Goal: Information Seeking & Learning: Learn about a topic

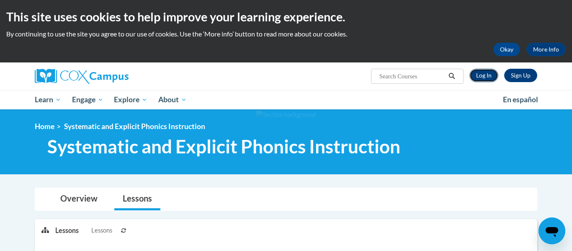
click at [488, 75] on link "Log In" at bounding box center [484, 75] width 29 height 13
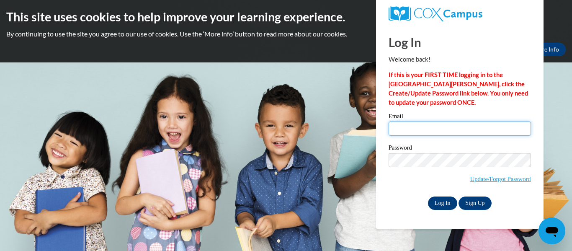
type input "jseils@clintonville.k12.wi.us"
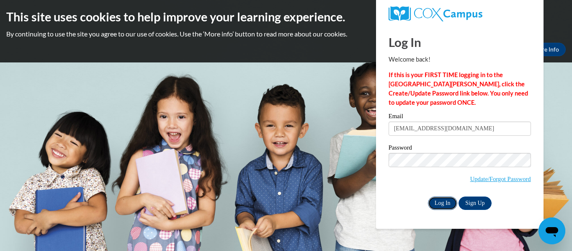
click at [446, 201] on input "Log In" at bounding box center [442, 203] width 29 height 13
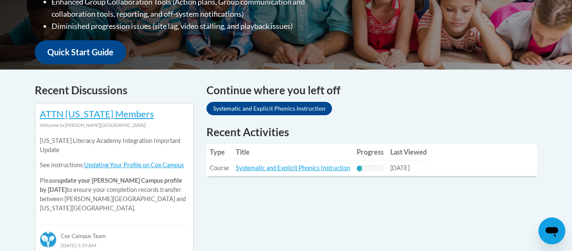
scroll to position [288, 0]
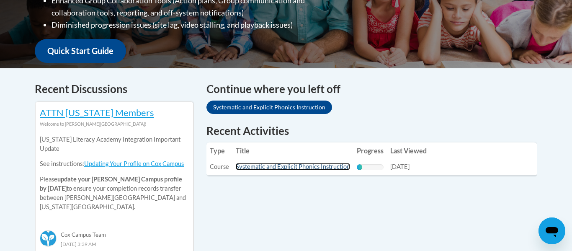
click at [306, 166] on link "Systematic and Explicit Phonics Instruction" at bounding box center [293, 166] width 114 height 7
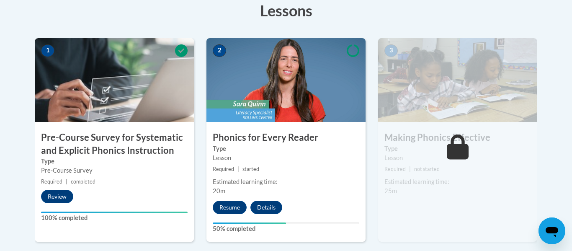
scroll to position [245, 0]
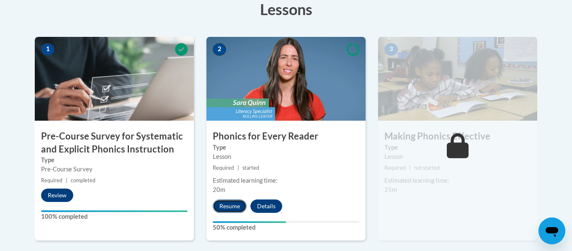
click at [229, 204] on button "Resume" at bounding box center [230, 205] width 34 height 13
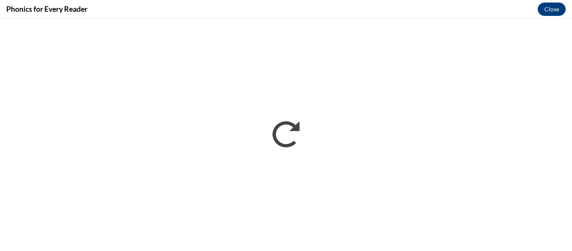
scroll to position [0, 0]
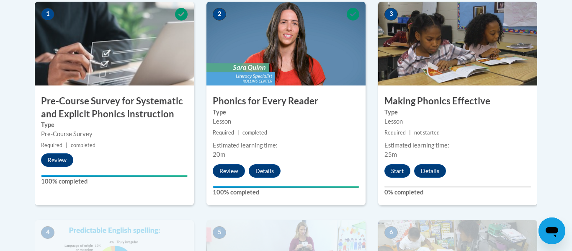
scroll to position [280, 0]
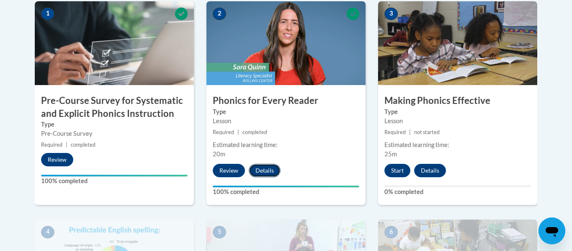
click at [269, 174] on button "Details" at bounding box center [265, 170] width 32 height 13
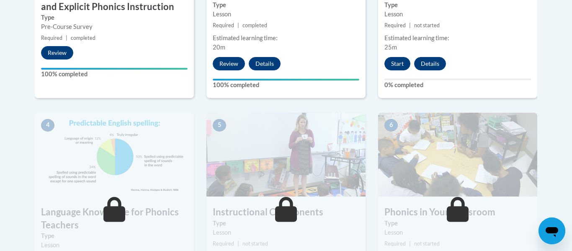
scroll to position [407, 0]
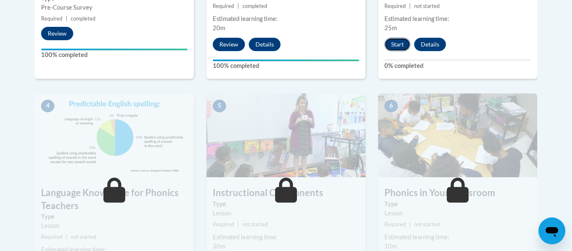
click at [393, 44] on button "Start" at bounding box center [398, 44] width 26 height 13
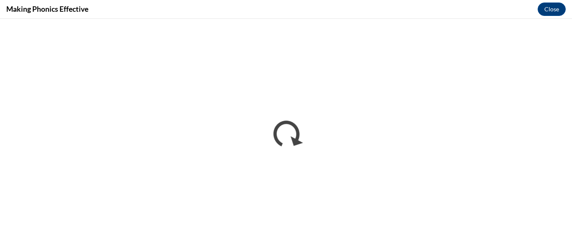
scroll to position [0, 0]
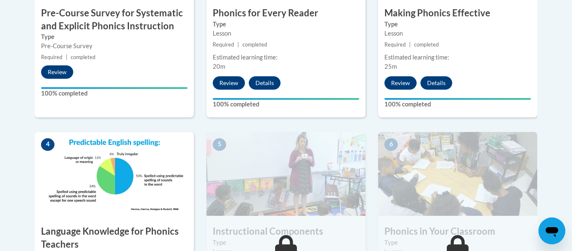
scroll to position [368, 0]
click at [444, 81] on button "Details" at bounding box center [437, 82] width 32 height 13
